Goal: Use online tool/utility: Utilize a website feature to perform a specific function

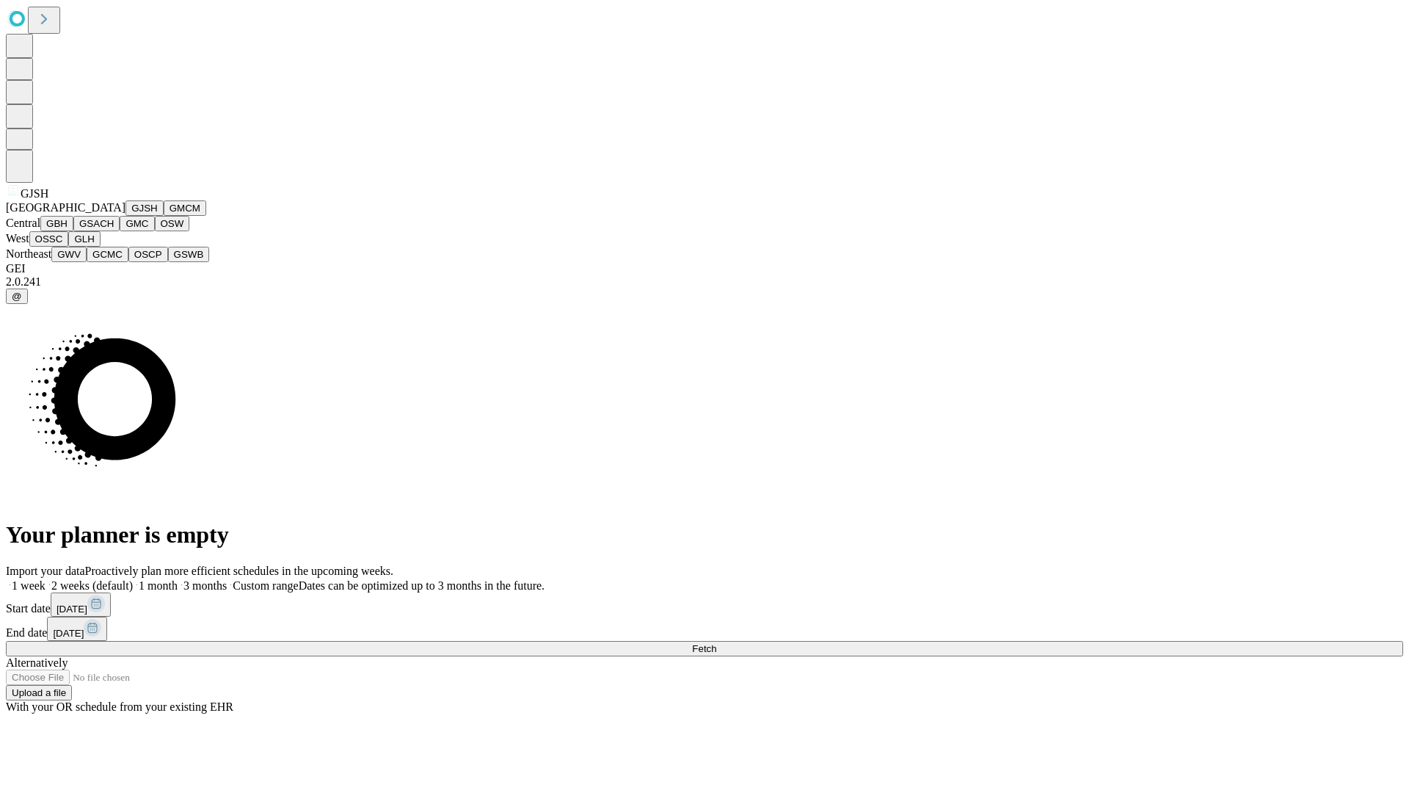
click at [125, 216] on button "GJSH" at bounding box center [144, 207] width 38 height 15
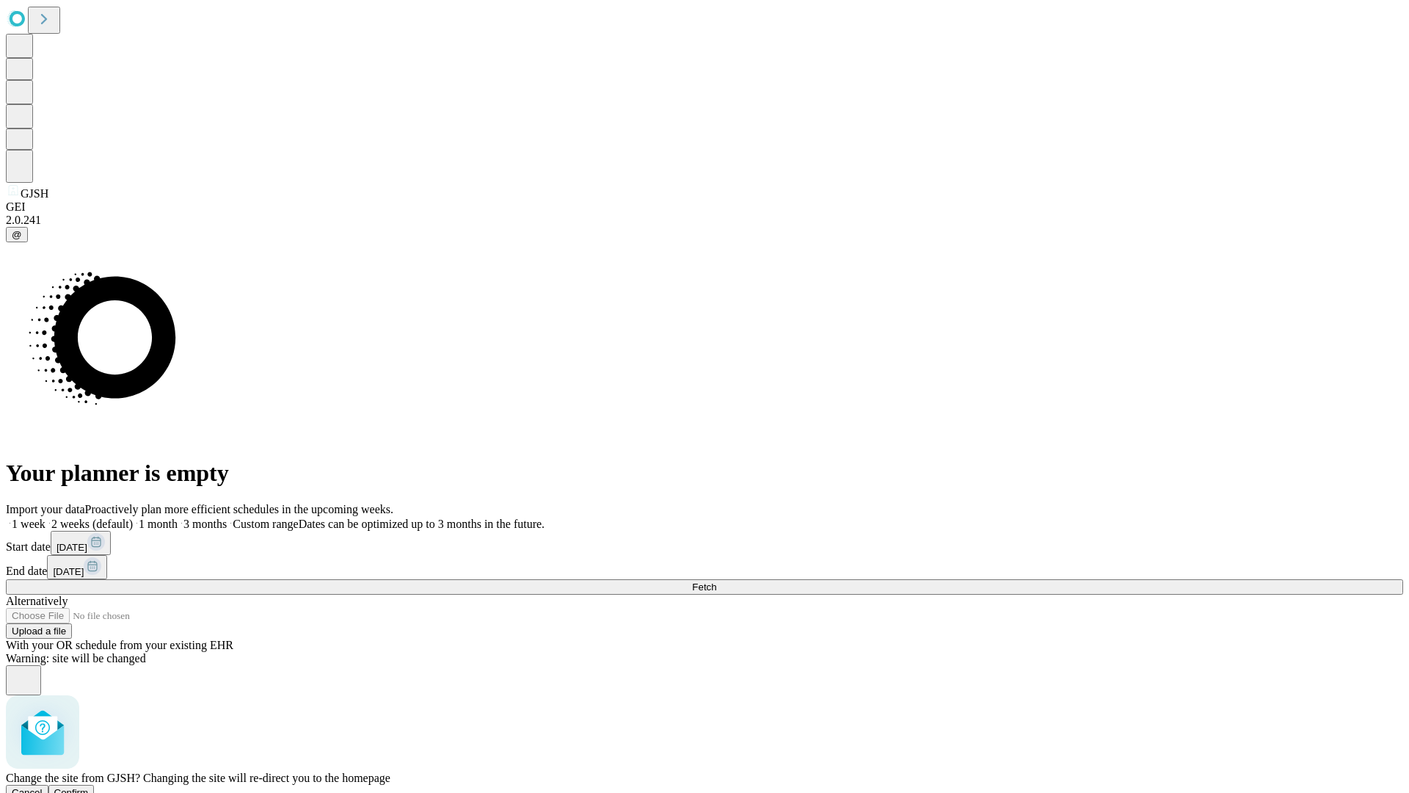
click at [89, 787] on span "Confirm" at bounding box center [71, 792] width 34 height 11
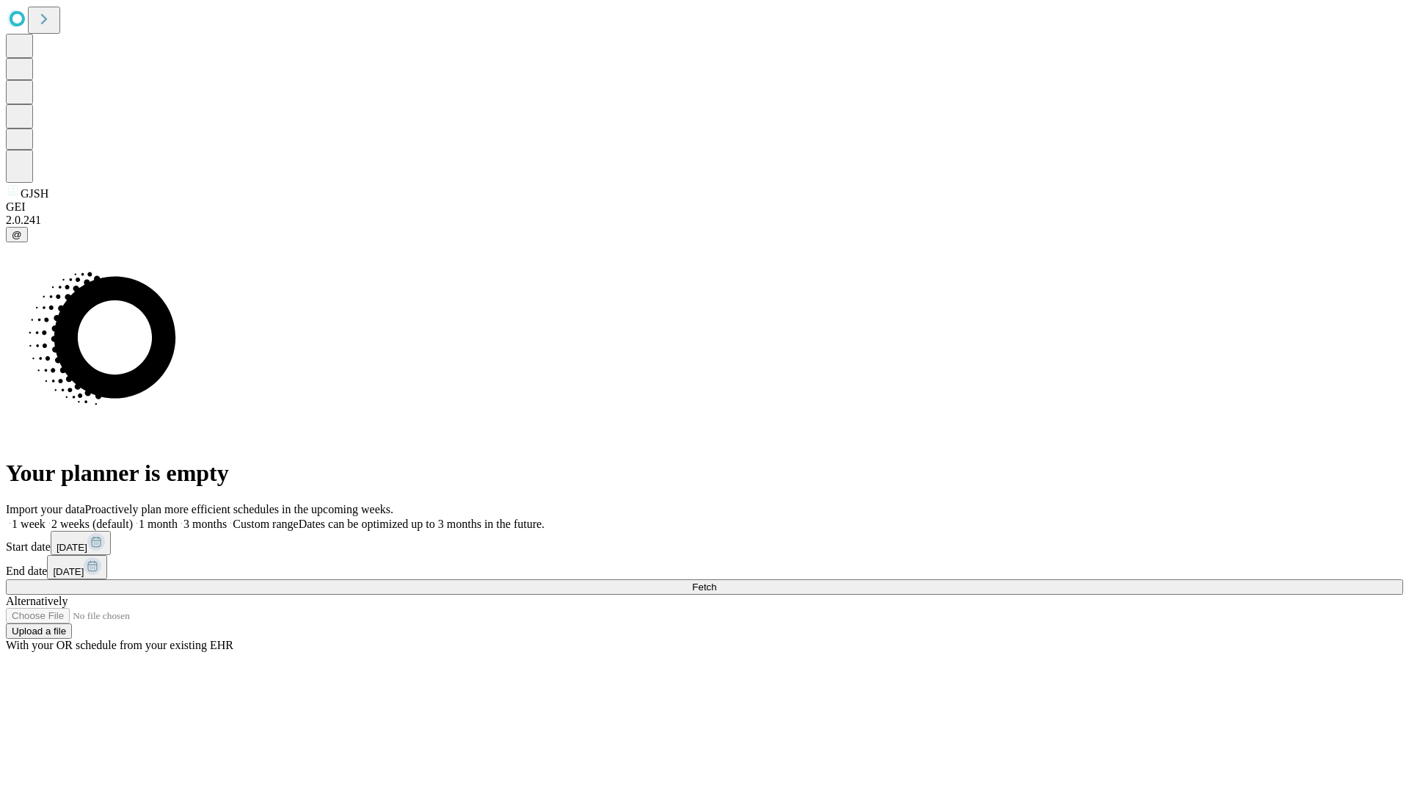
click at [133, 517] on label "2 weeks (default)" at bounding box center [88, 523] width 87 height 12
click at [716, 581] on span "Fetch" at bounding box center [704, 586] width 24 height 11
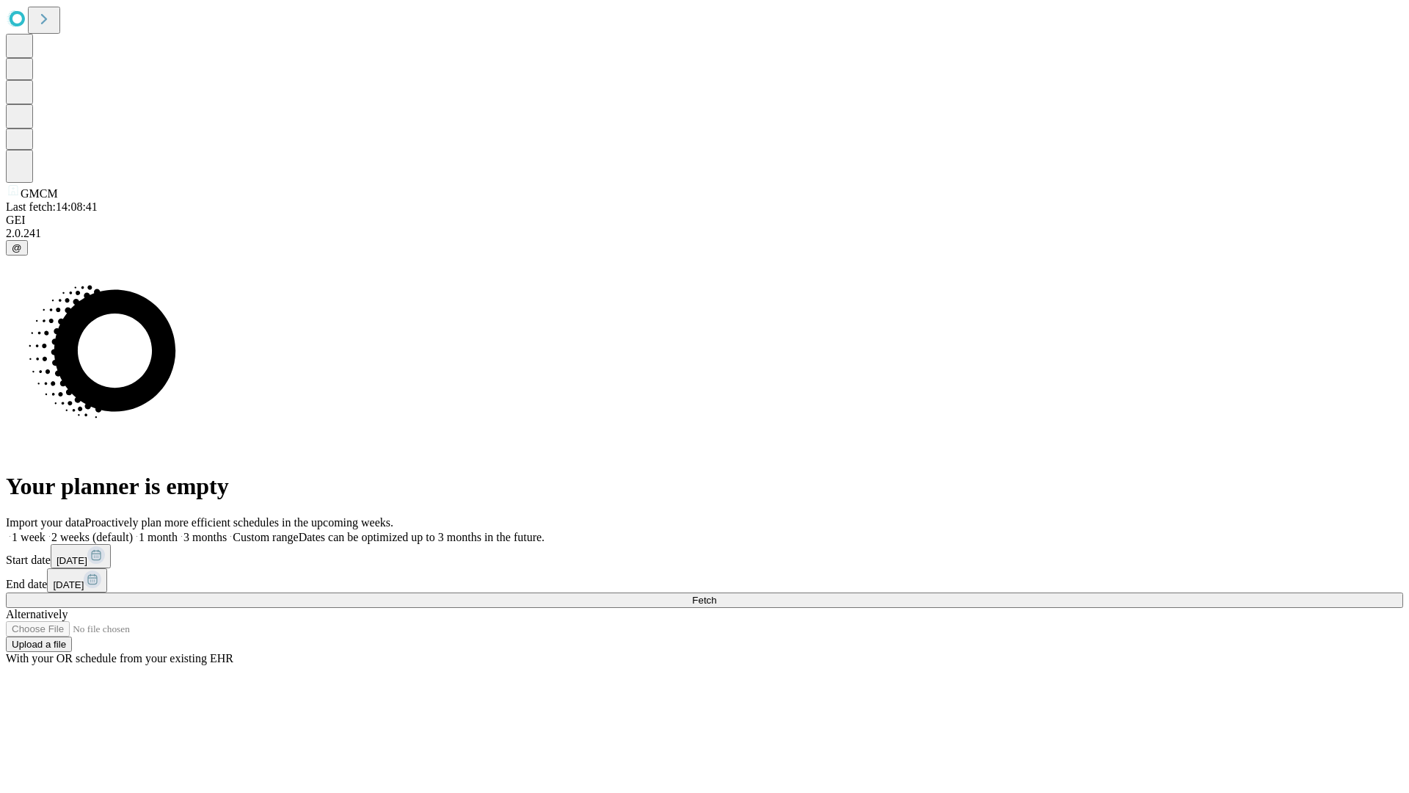
click at [133, 531] on label "2 weeks (default)" at bounding box center [88, 537] width 87 height 12
click at [716, 594] on span "Fetch" at bounding box center [704, 599] width 24 height 11
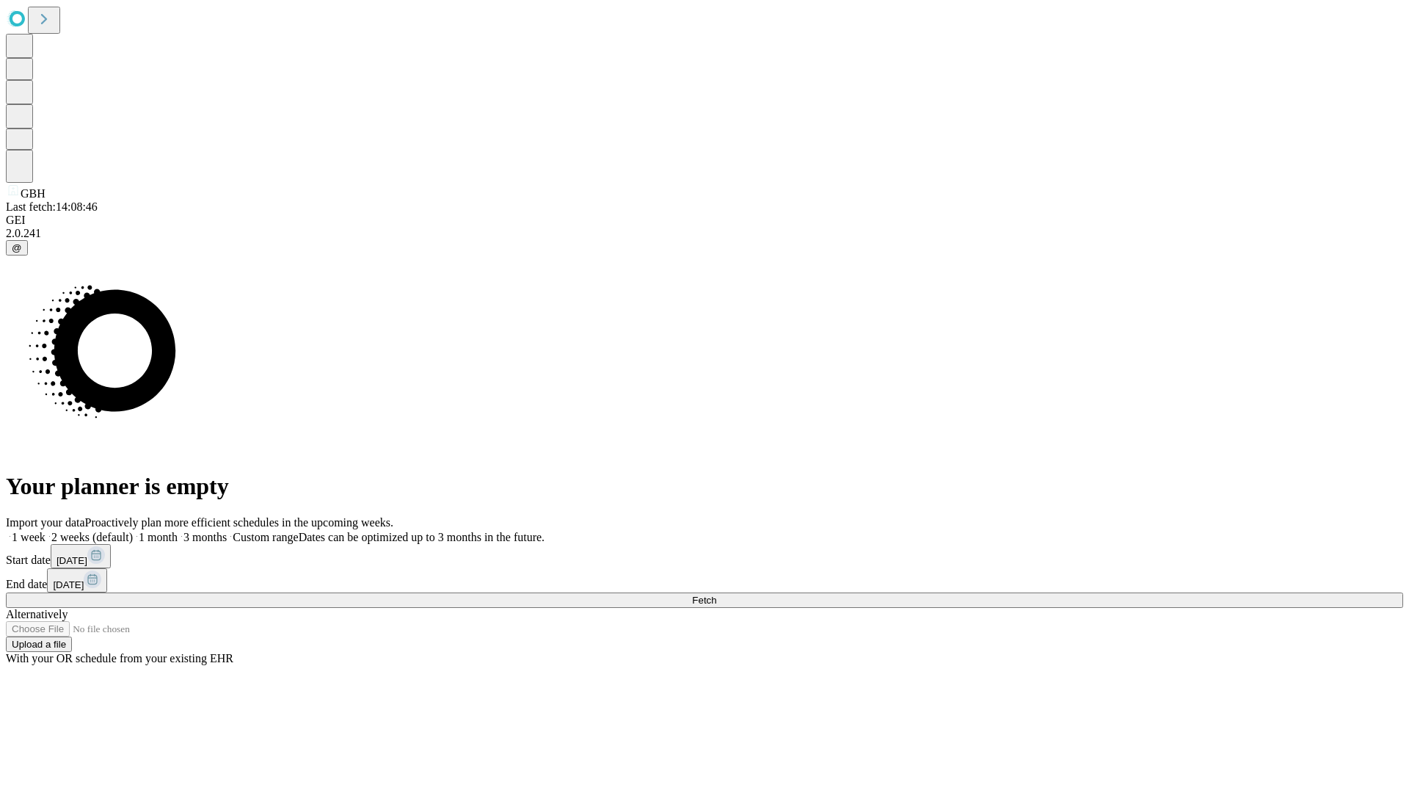
click at [133, 531] on label "2 weeks (default)" at bounding box center [88, 537] width 87 height 12
click at [716, 594] on span "Fetch" at bounding box center [704, 599] width 24 height 11
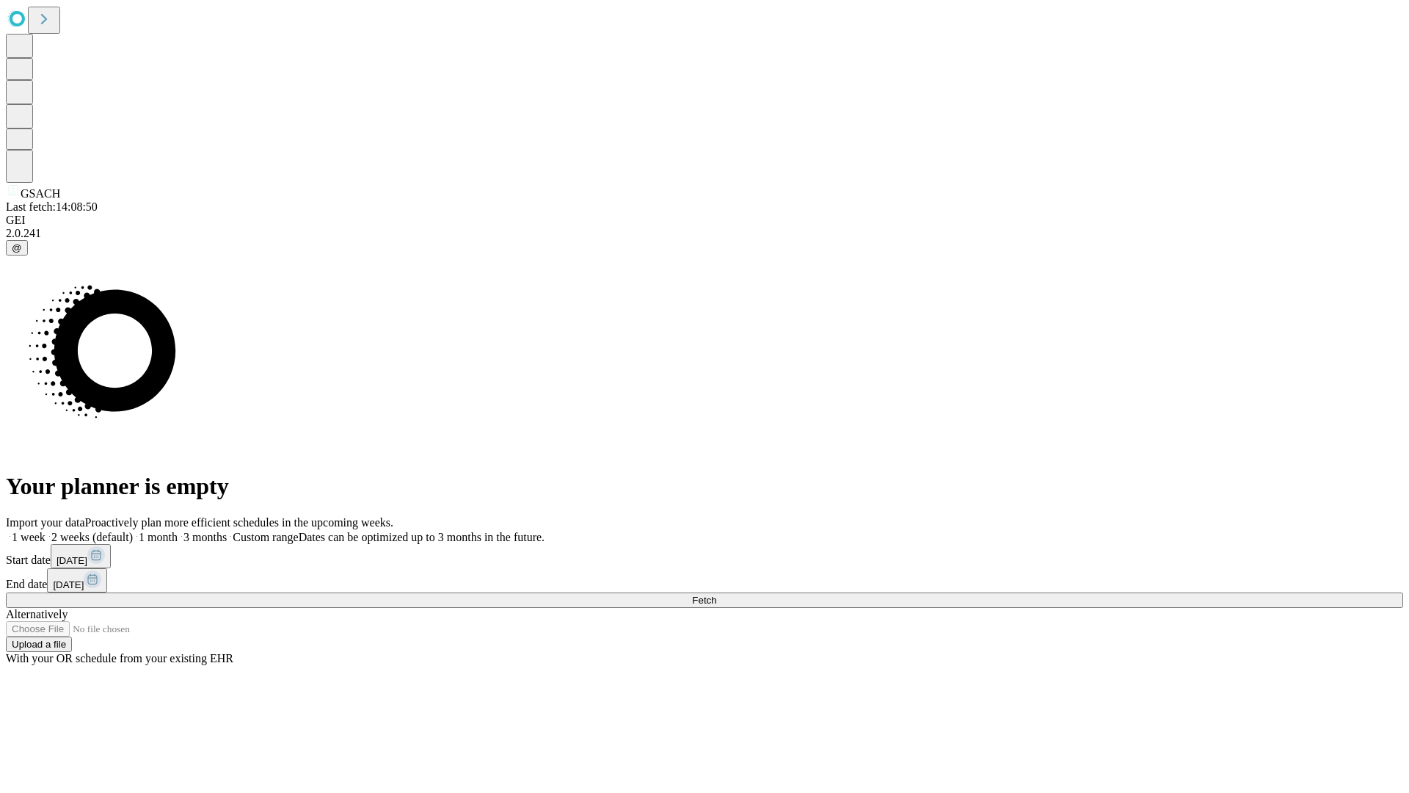
click at [133, 531] on label "2 weeks (default)" at bounding box center [88, 537] width 87 height 12
click at [716, 594] on span "Fetch" at bounding box center [704, 599] width 24 height 11
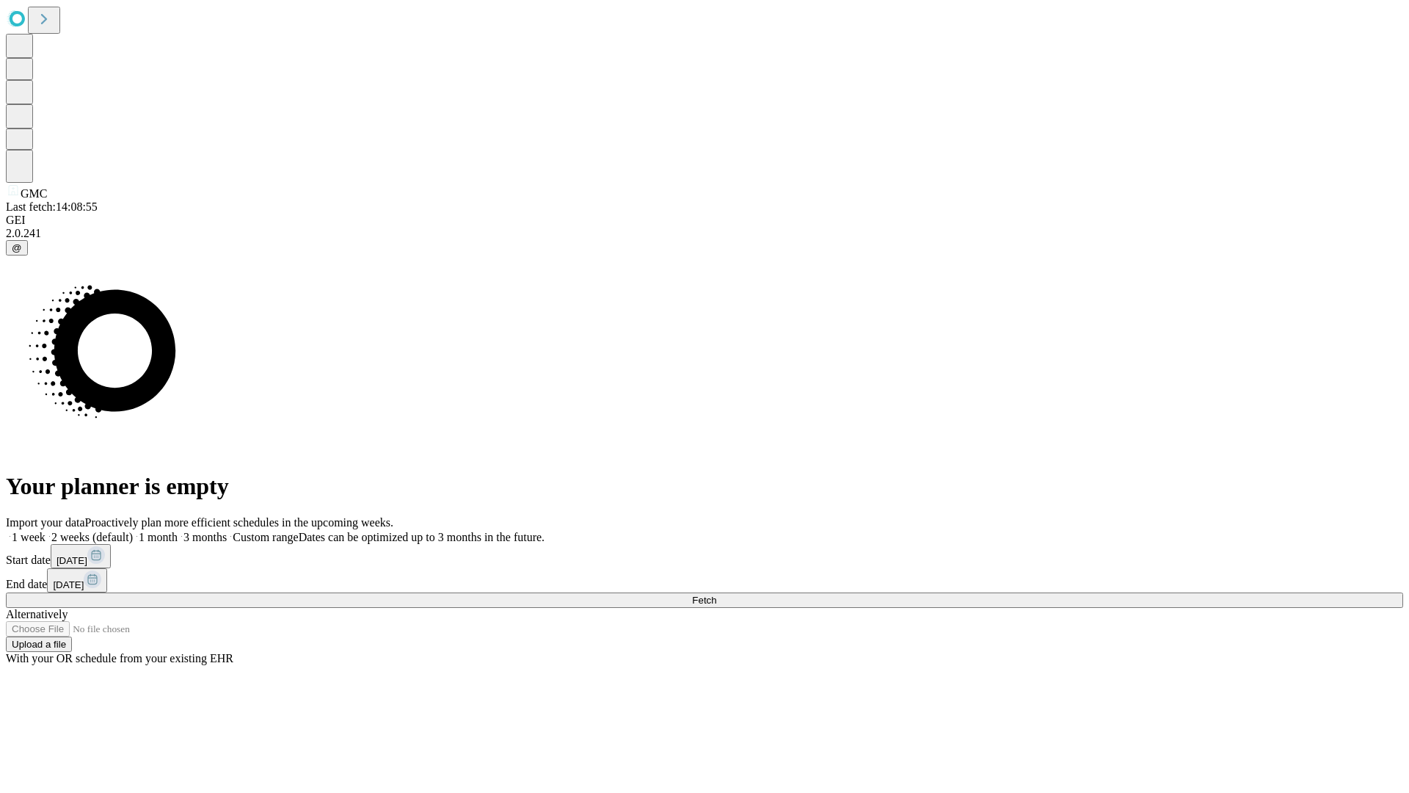
click at [133, 531] on label "2 weeks (default)" at bounding box center [88, 537] width 87 height 12
click at [716, 594] on span "Fetch" at bounding box center [704, 599] width 24 height 11
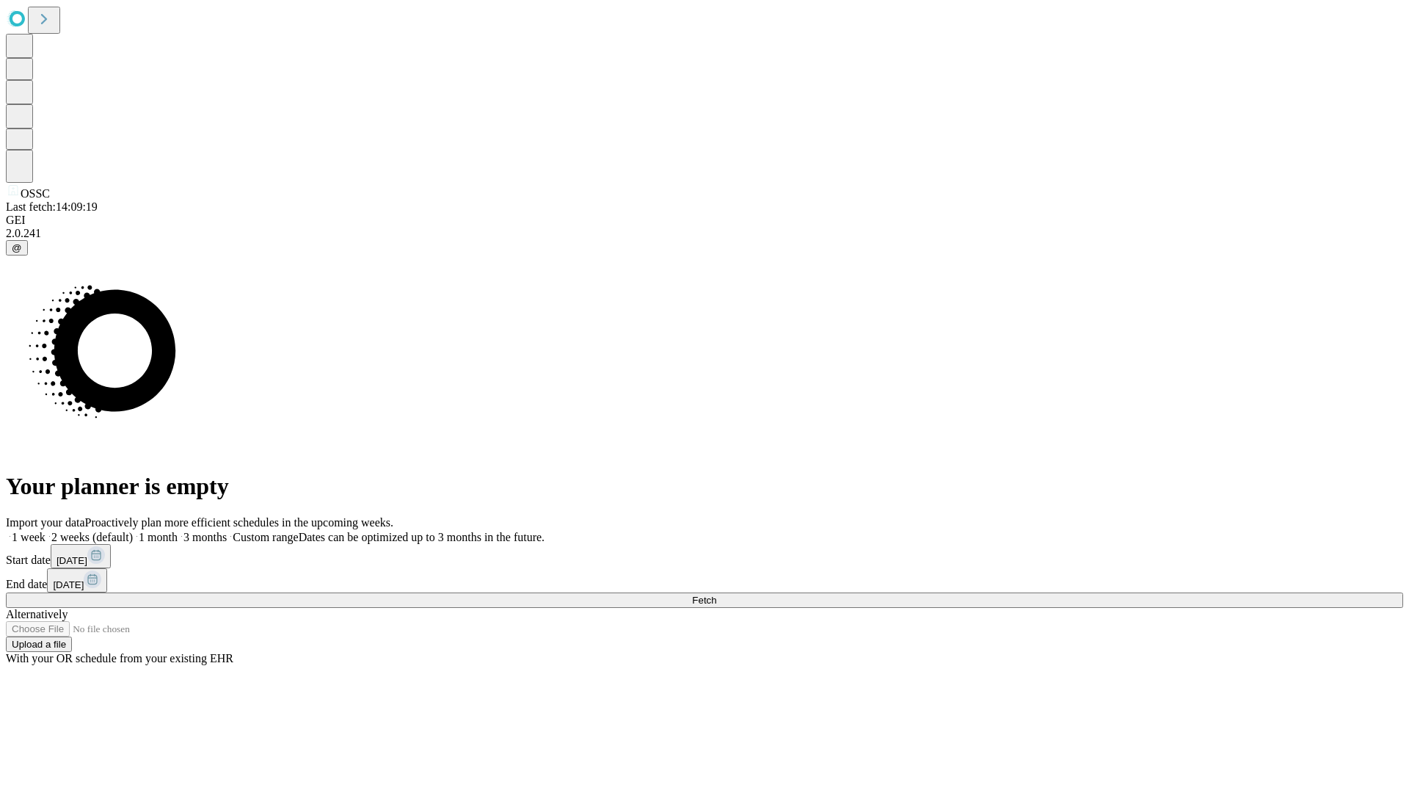
click at [133, 531] on label "2 weeks (default)" at bounding box center [88, 537] width 87 height 12
click at [716, 594] on span "Fetch" at bounding box center [704, 599] width 24 height 11
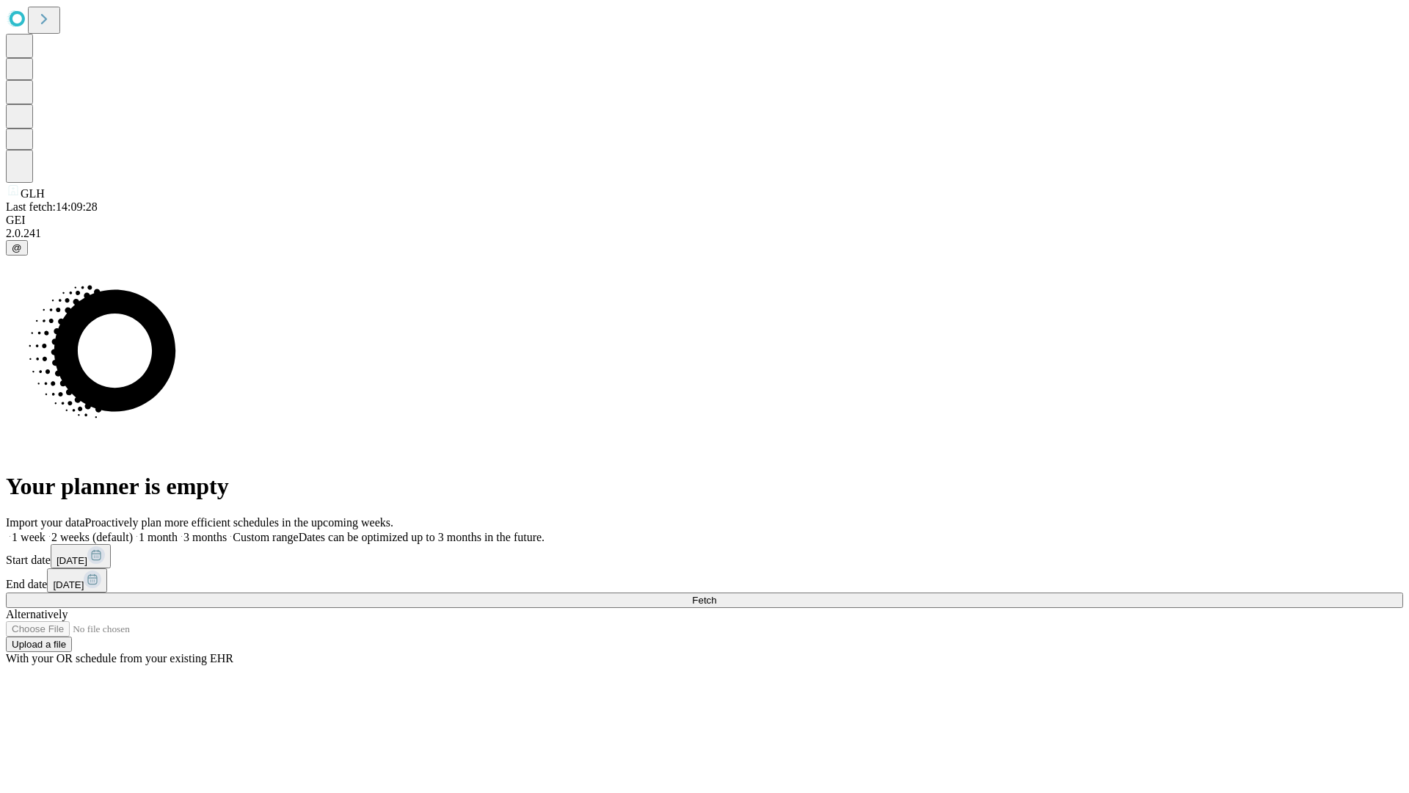
click at [133, 531] on label "2 weeks (default)" at bounding box center [88, 537] width 87 height 12
click at [716, 594] on span "Fetch" at bounding box center [704, 599] width 24 height 11
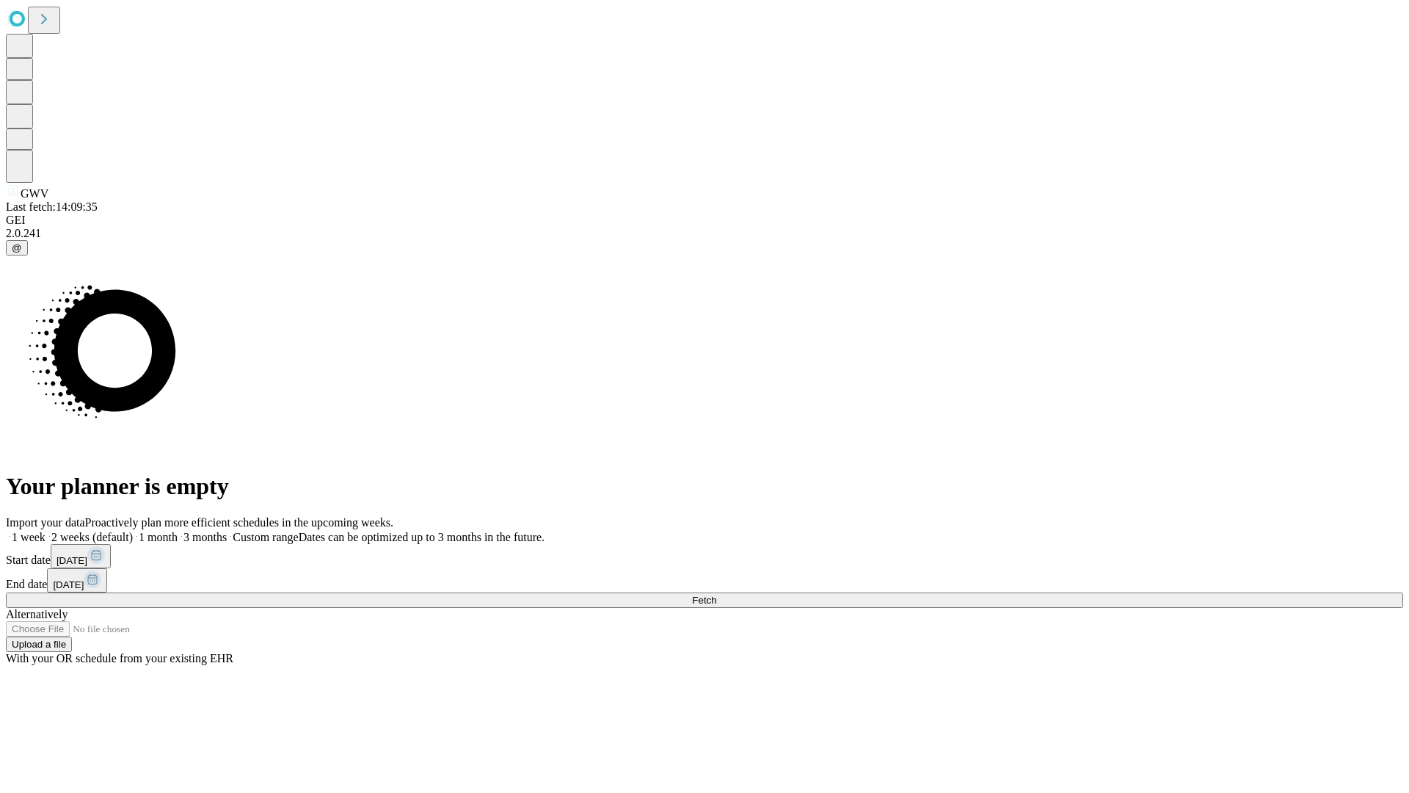
click at [133, 531] on label "2 weeks (default)" at bounding box center [88, 537] width 87 height 12
click at [716, 594] on span "Fetch" at bounding box center [704, 599] width 24 height 11
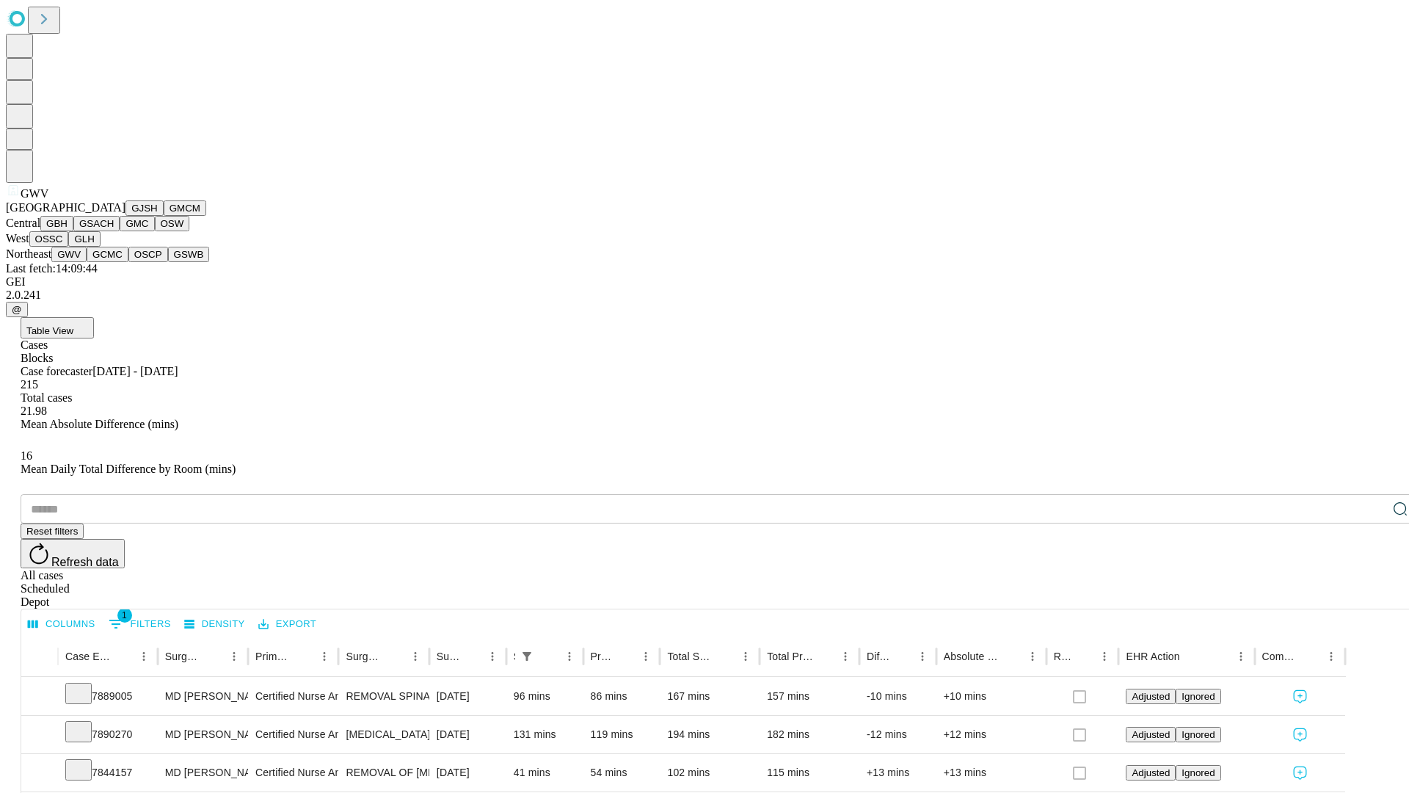
click at [114, 262] on button "GCMC" at bounding box center [108, 254] width 42 height 15
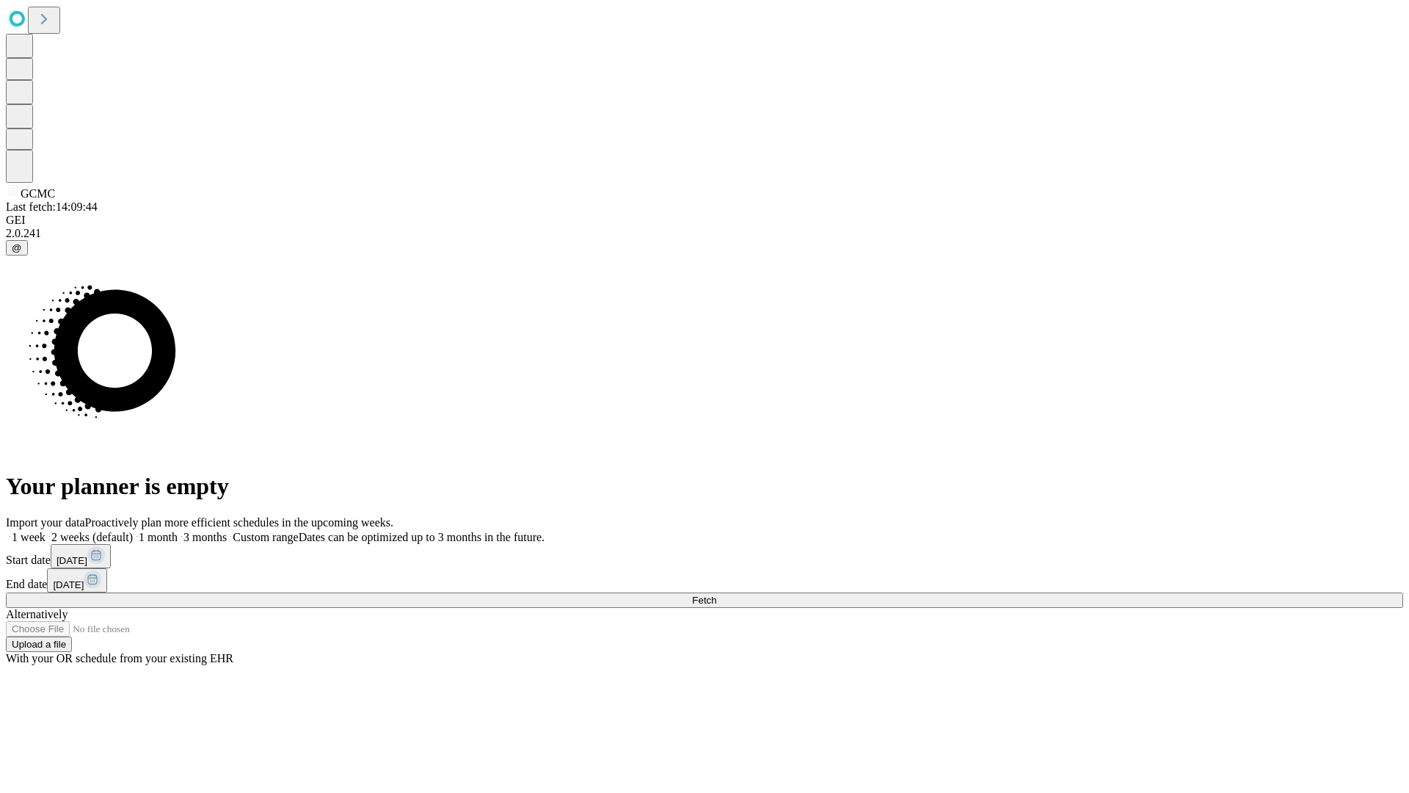
click at [133, 531] on label "2 weeks (default)" at bounding box center [88, 537] width 87 height 12
click at [716, 594] on span "Fetch" at bounding box center [704, 599] width 24 height 11
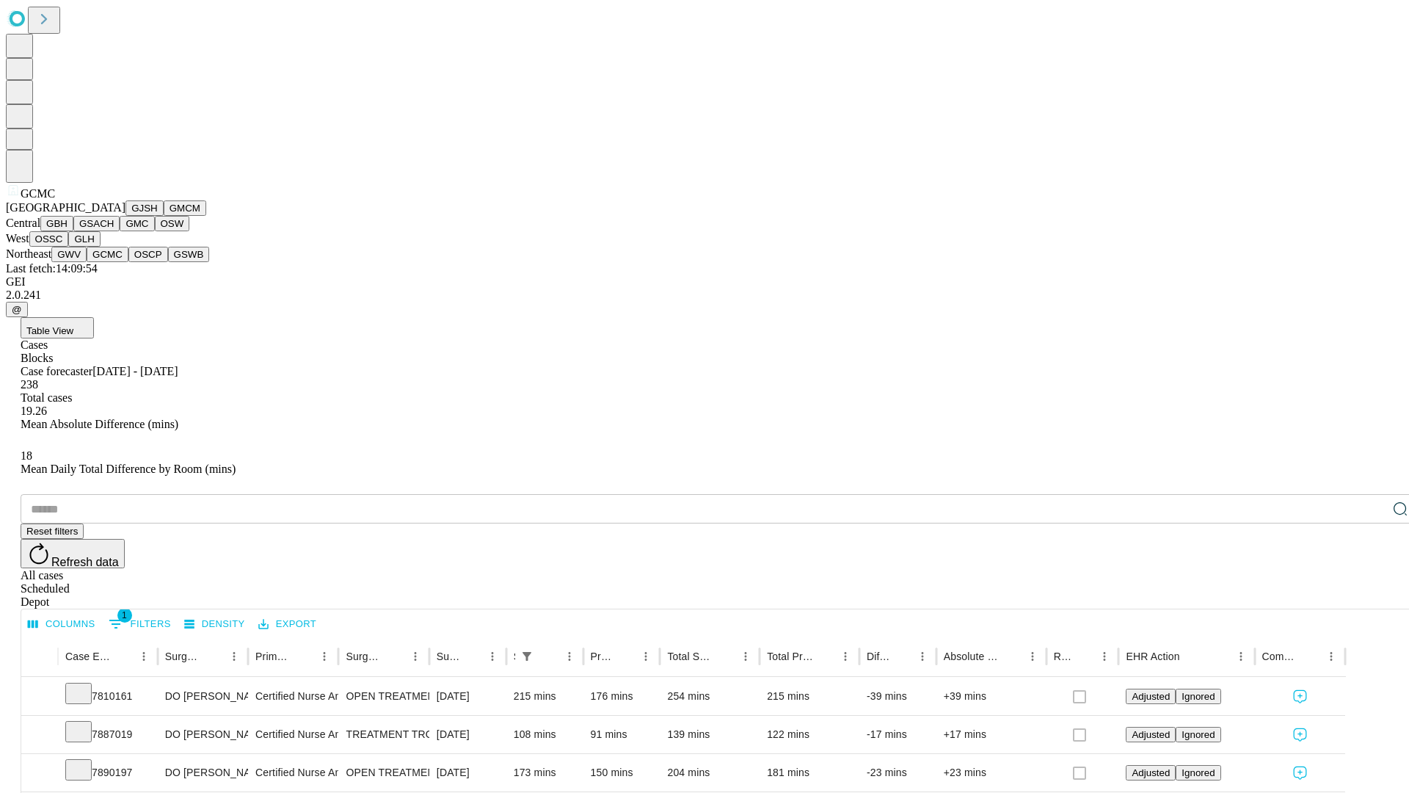
click at [128, 262] on button "OSCP" at bounding box center [148, 254] width 40 height 15
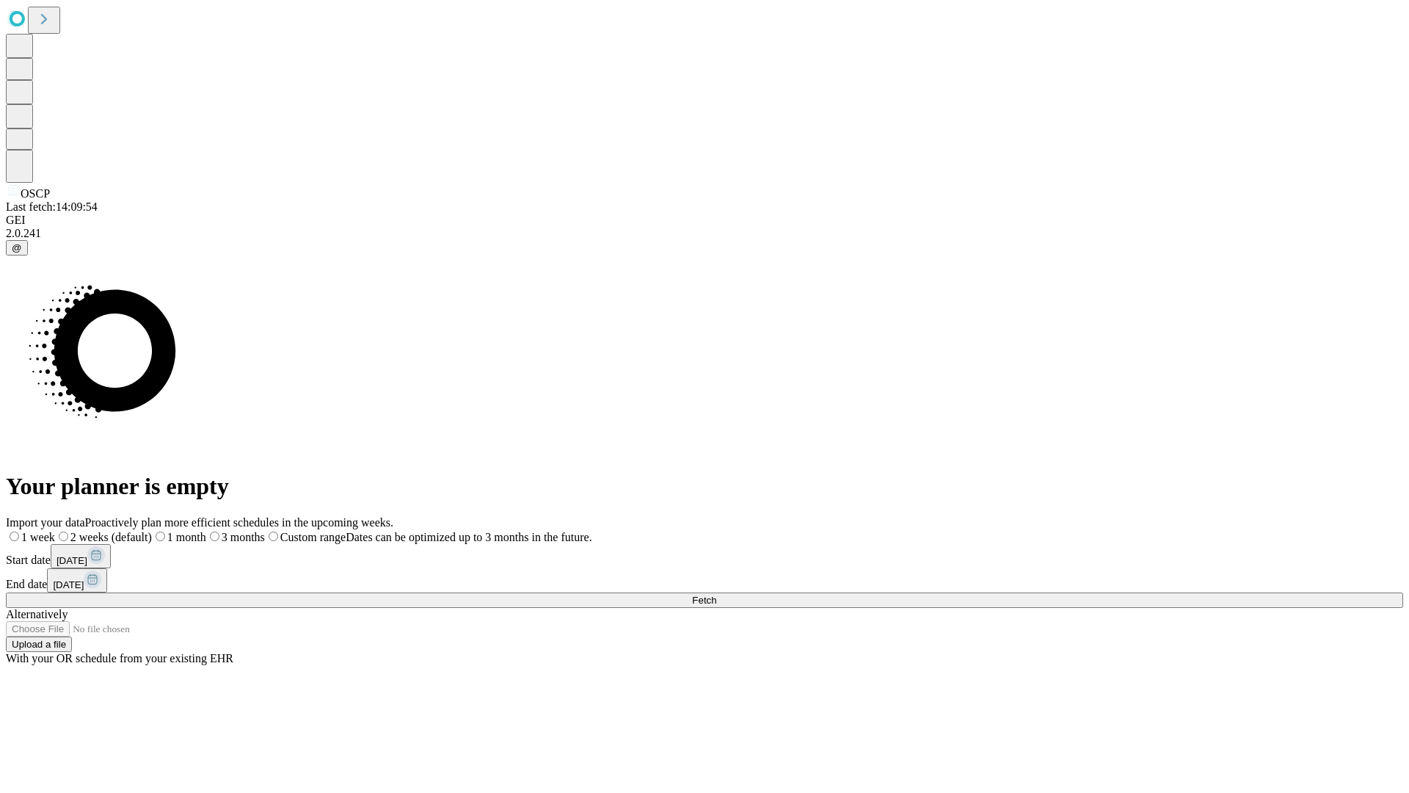
click at [152, 531] on label "2 weeks (default)" at bounding box center [103, 537] width 97 height 12
click at [716, 594] on span "Fetch" at bounding box center [704, 599] width 24 height 11
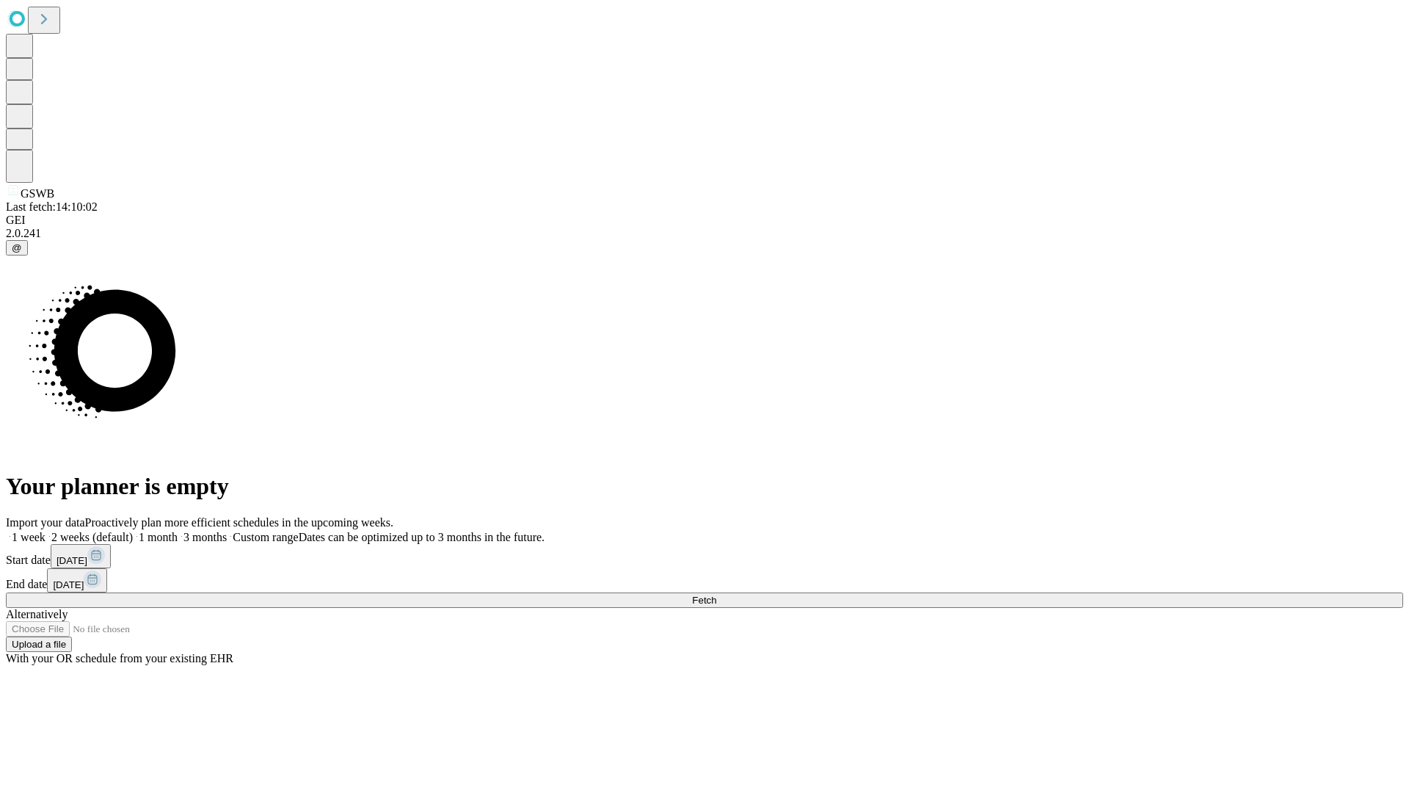
click at [133, 531] on label "2 weeks (default)" at bounding box center [88, 537] width 87 height 12
click at [716, 594] on span "Fetch" at bounding box center [704, 599] width 24 height 11
